Goal: Task Accomplishment & Management: Manage account settings

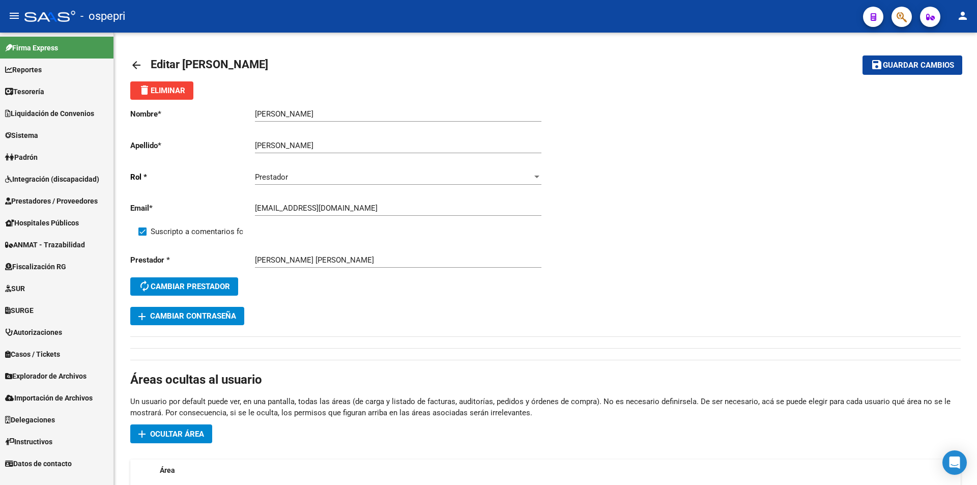
click at [48, 135] on link "Sistema" at bounding box center [57, 135] width 114 height 22
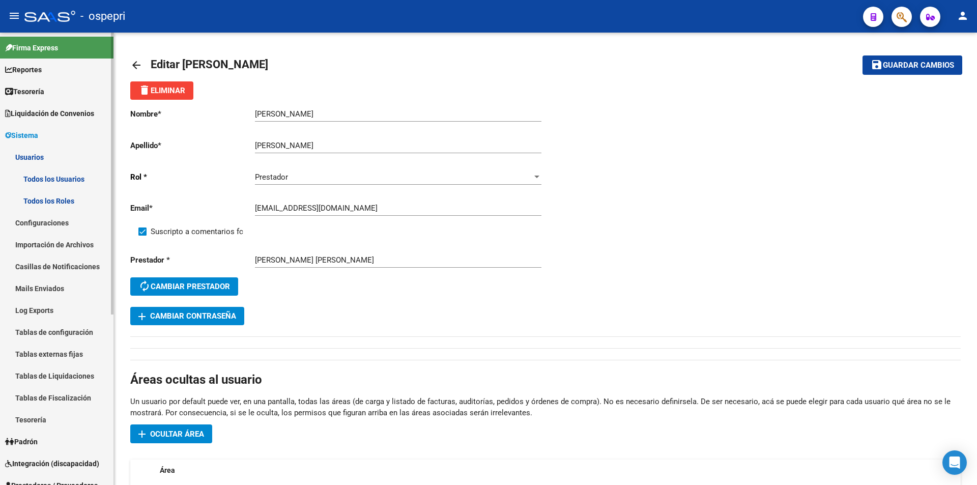
click at [50, 179] on link "Todos los Usuarios" at bounding box center [57, 179] width 114 height 22
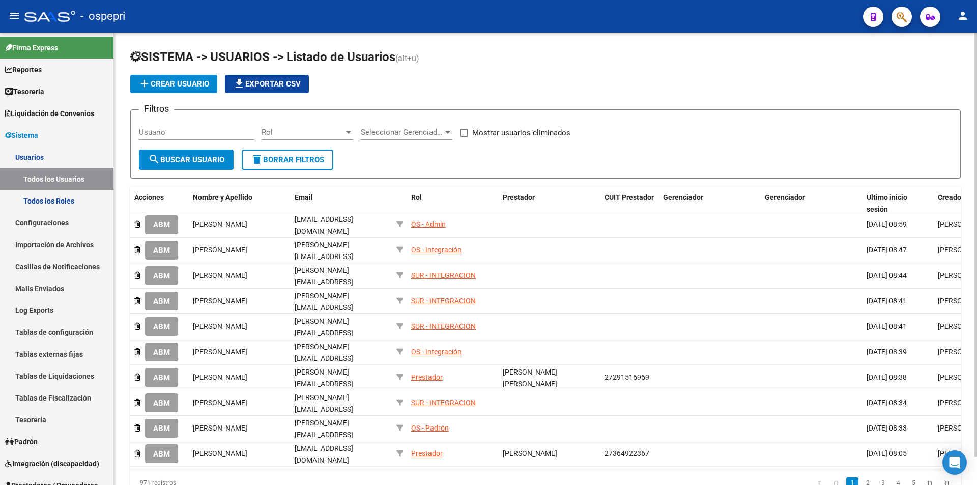
click at [211, 133] on input "Usuario" at bounding box center [196, 132] width 115 height 9
paste input "27260831327"
type input "27260831327"
click at [190, 155] on span "search Buscar Usuario" at bounding box center [186, 159] width 76 height 9
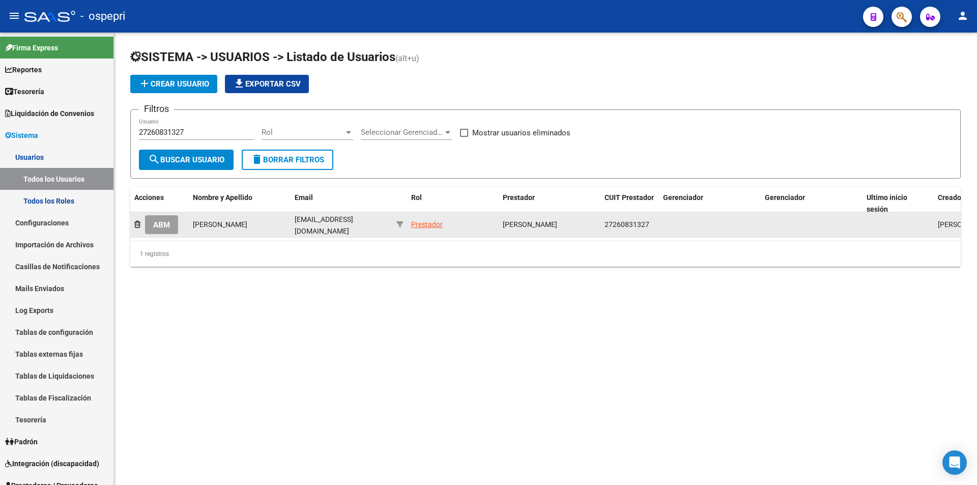
click at [170, 220] on span "ABM" at bounding box center [161, 224] width 17 height 9
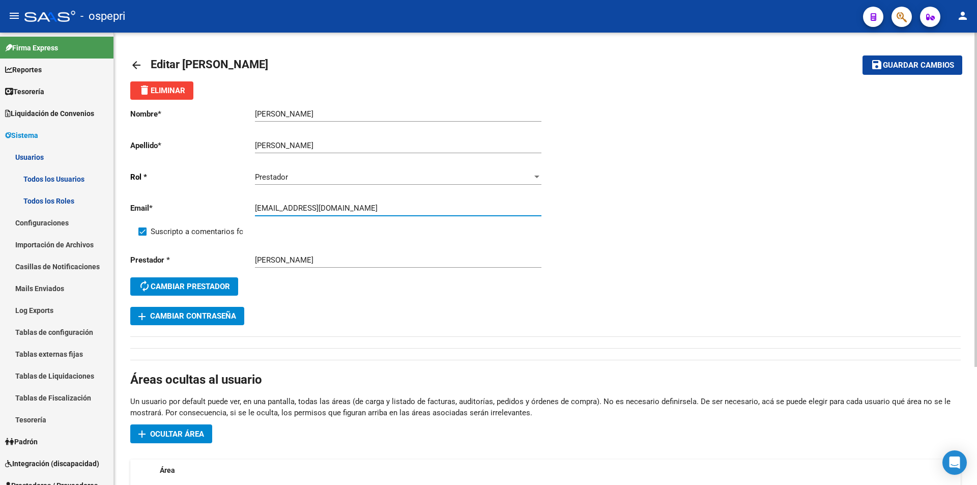
click at [359, 210] on input "[EMAIL_ADDRESS][DOMAIN_NAME]" at bounding box center [398, 208] width 287 height 9
click at [921, 68] on span "Guardar cambios" at bounding box center [918, 65] width 71 height 9
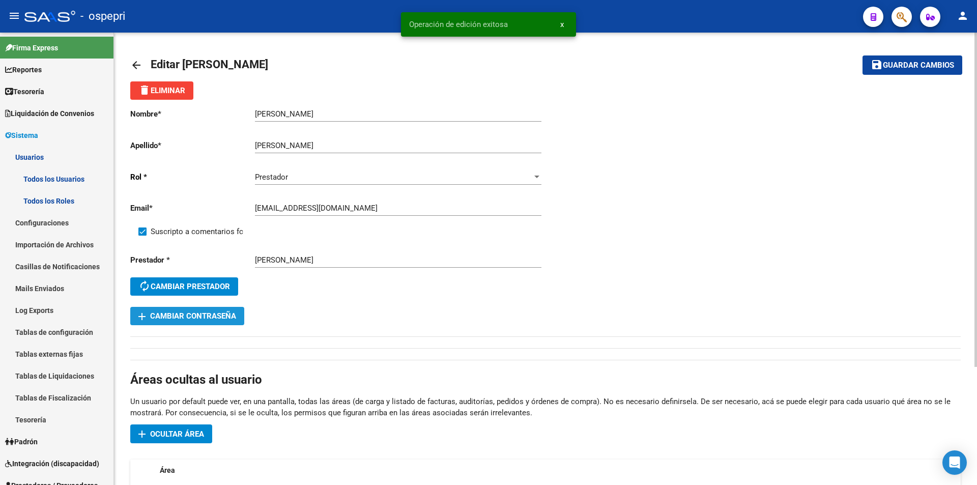
click at [209, 316] on span "add Cambiar Contraseña" at bounding box center [187, 316] width 98 height 9
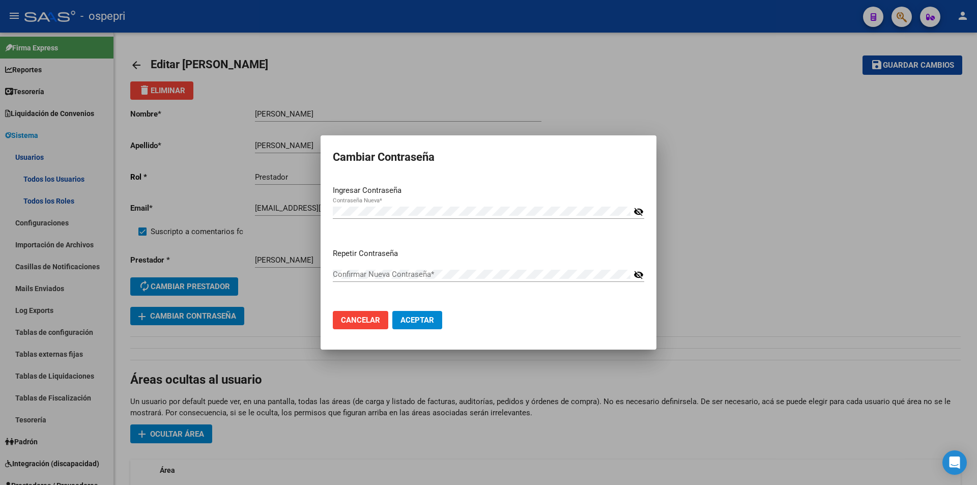
click at [639, 214] on mat-icon "visibility_off" at bounding box center [639, 212] width 10 height 12
click at [499, 206] on div "Contraseña Nueva *" at bounding box center [482, 211] width 298 height 15
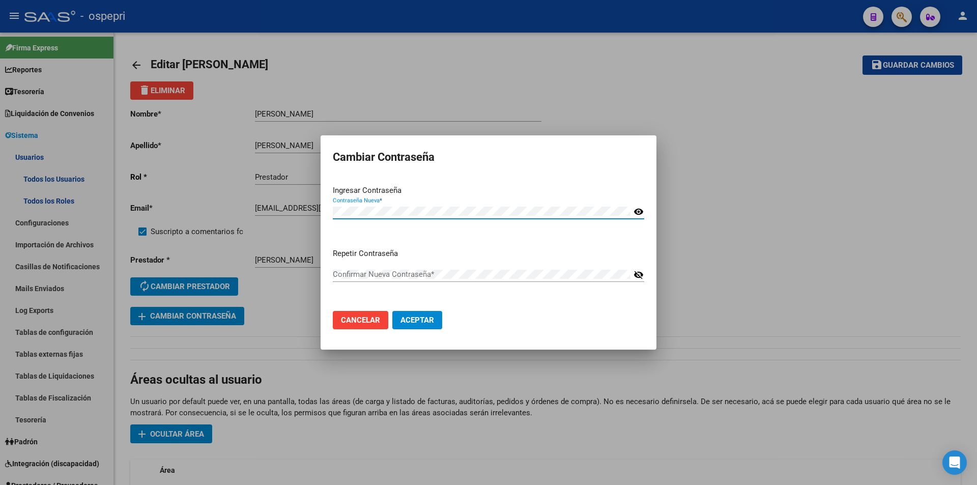
click at [499, 206] on div "Contraseña Nueva *" at bounding box center [482, 211] width 298 height 15
click at [354, 270] on div "Confirmar Nueva Contraseña *" at bounding box center [482, 274] width 298 height 15
click at [369, 344] on mat-dialog-container "Cambiar Contraseña Ingresar Contraseña Contraseña Nueva * visibility Repetir Co…" at bounding box center [489, 242] width 336 height 215
click at [428, 321] on span "Aceptar" at bounding box center [418, 320] width 34 height 9
